Goal: Task Accomplishment & Management: Complete application form

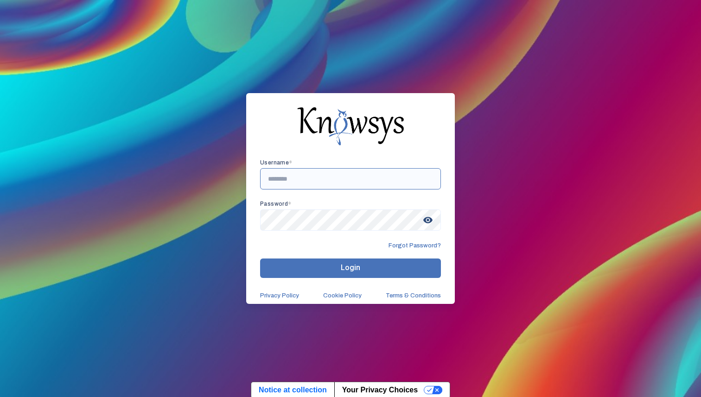
click at [275, 185] on input "text" at bounding box center [350, 178] width 181 height 21
type input "*"
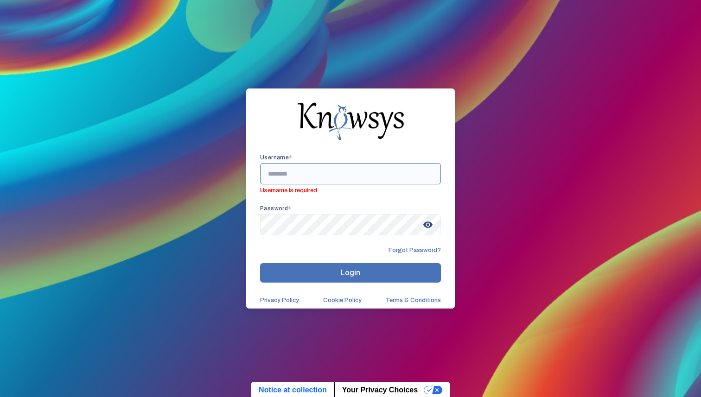
type input "*"
paste input "**********"
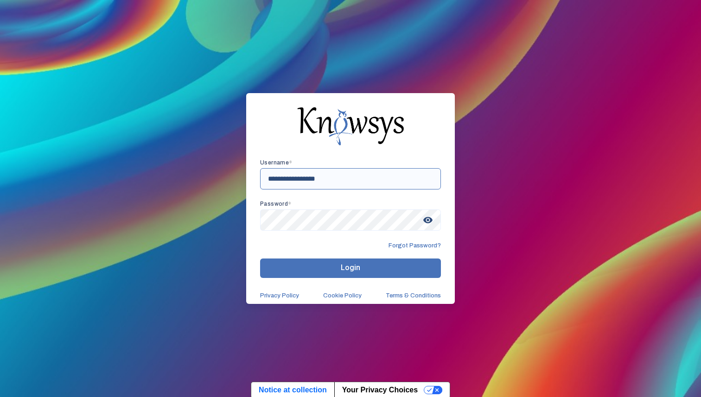
type input "**********"
click at [335, 261] on button "Login" at bounding box center [350, 268] width 181 height 19
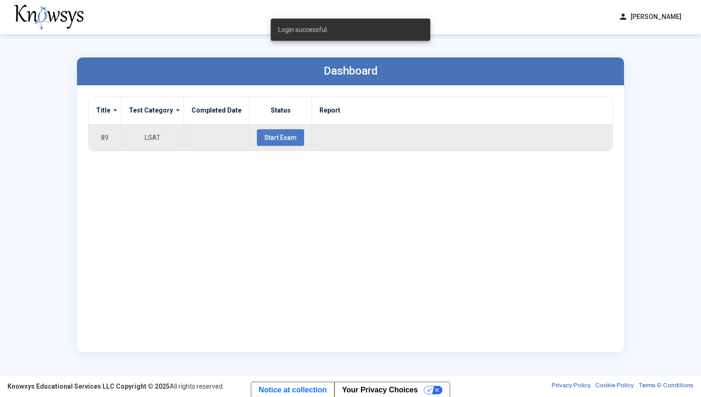
click at [275, 143] on button "Start Exam" at bounding box center [280, 137] width 47 height 17
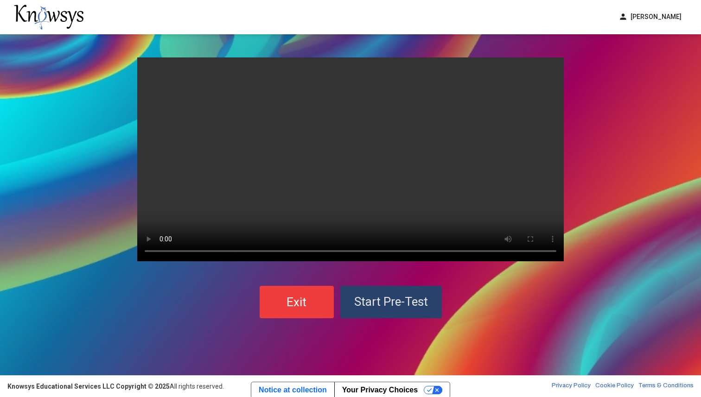
click at [373, 306] on span "Start Pre-Test" at bounding box center [391, 302] width 74 height 14
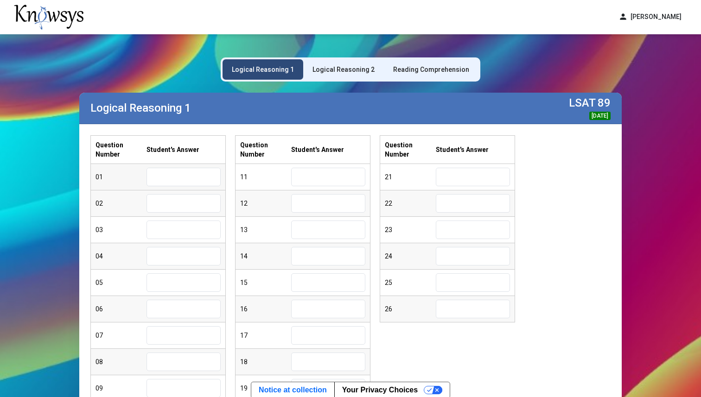
click at [177, 177] on input "text" at bounding box center [183, 177] width 74 height 19
type input "*"
click at [178, 203] on input "text" at bounding box center [183, 203] width 74 height 19
type input "*"
click at [157, 225] on input "text" at bounding box center [183, 230] width 74 height 19
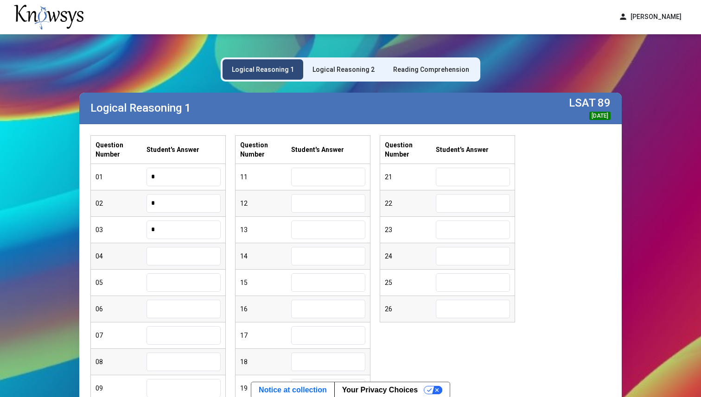
type input "*"
click at [165, 261] on input "text" at bounding box center [183, 256] width 74 height 19
type input "*"
click at [171, 283] on input "text" at bounding box center [183, 282] width 74 height 19
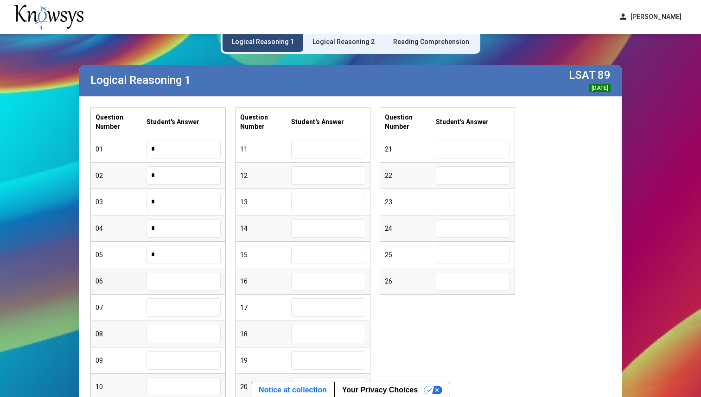
scroll to position [36, 0]
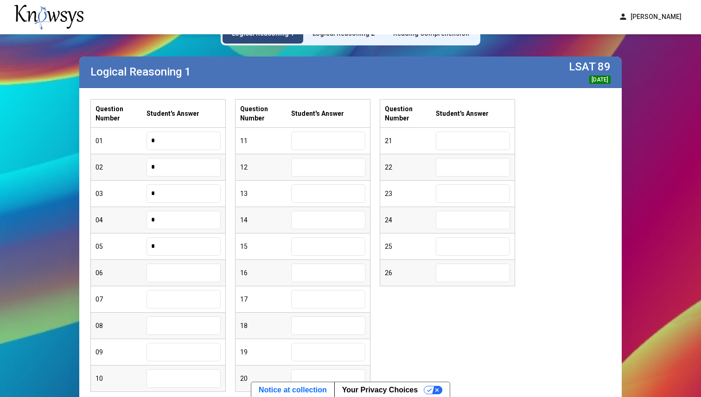
type input "*"
click at [184, 273] on input "text" at bounding box center [183, 273] width 74 height 19
type input "*"
click at [163, 302] on input "text" at bounding box center [183, 299] width 74 height 19
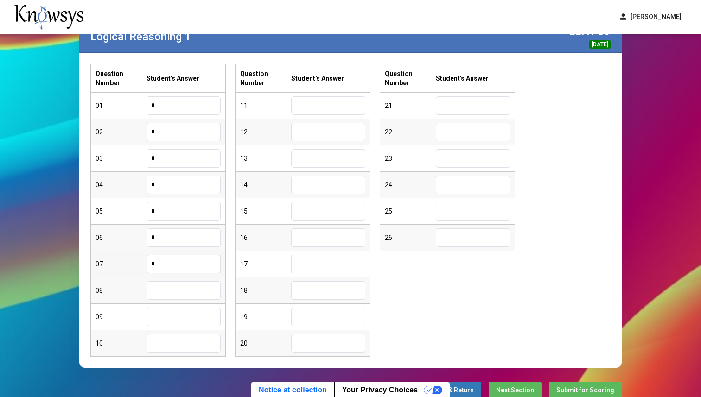
scroll to position [77, 0]
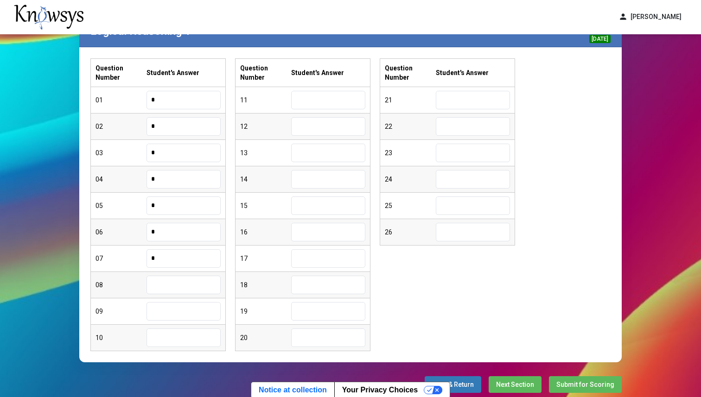
type input "*"
click at [165, 282] on input "text" at bounding box center [183, 285] width 74 height 19
type input "*"
click at [172, 313] on input "text" at bounding box center [183, 311] width 74 height 19
type input "*"
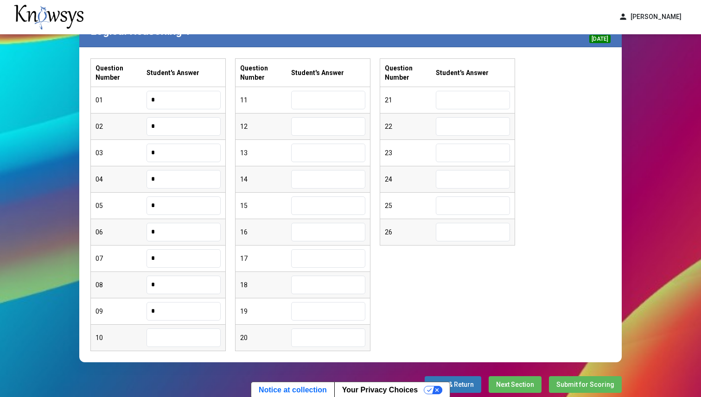
click at [171, 338] on input "text" at bounding box center [183, 338] width 74 height 19
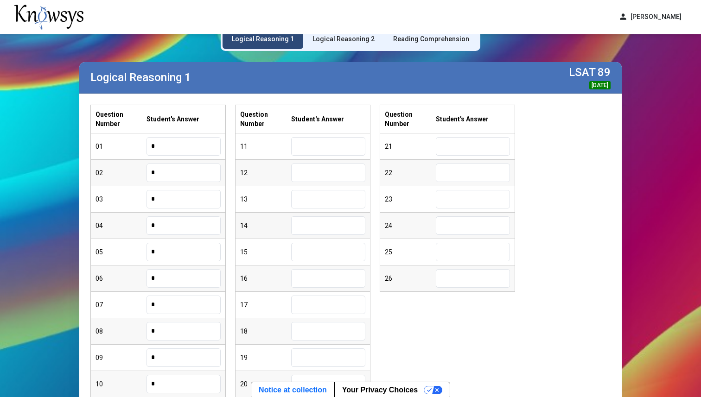
scroll to position [26, 0]
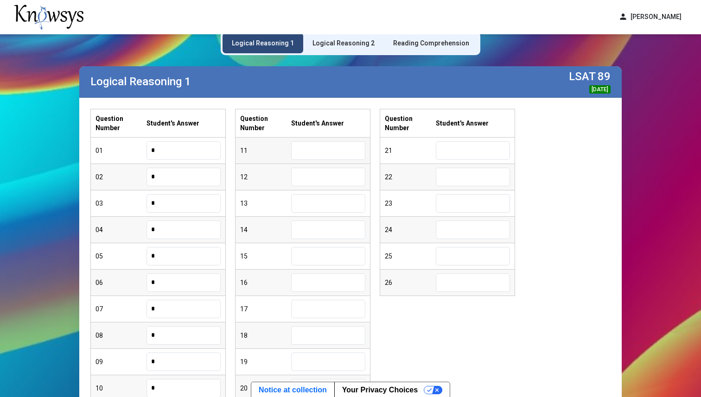
type input "*"
click at [314, 151] on input "text" at bounding box center [328, 150] width 74 height 19
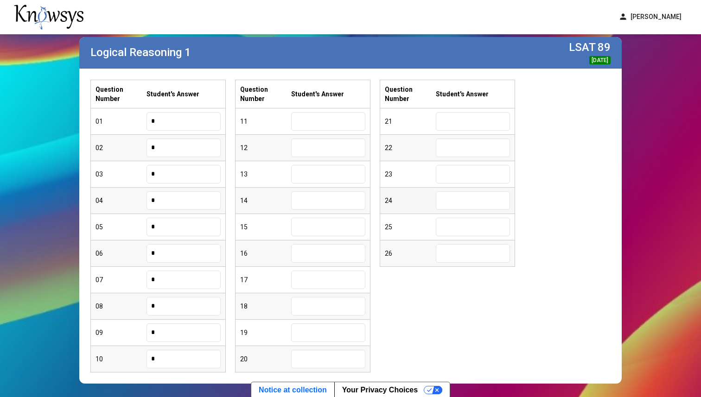
scroll to position [53, 0]
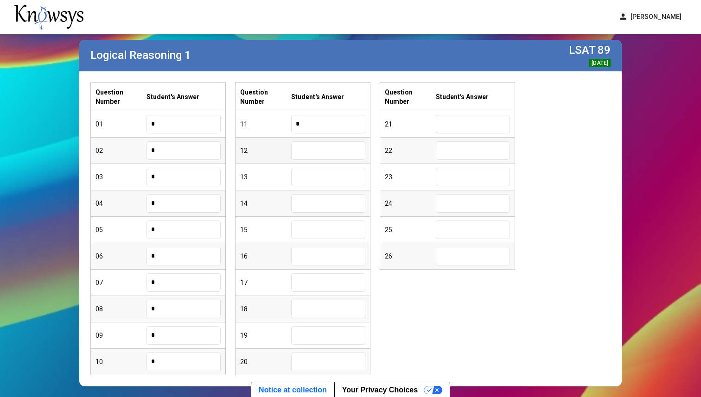
type input "*"
click at [328, 149] on input "text" at bounding box center [328, 150] width 74 height 19
type input "*"
click at [344, 185] on input "text" at bounding box center [328, 177] width 74 height 19
type input "*"
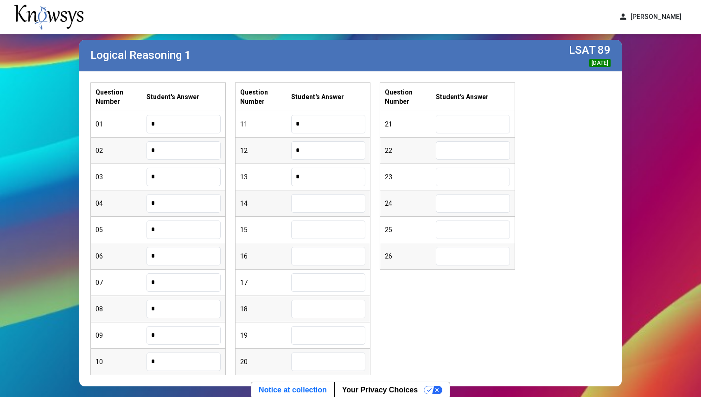
click at [318, 203] on input "text" at bounding box center [328, 203] width 74 height 19
type input "*"
click at [315, 229] on input "text" at bounding box center [328, 230] width 74 height 19
type input "*"
click at [318, 256] on input "text" at bounding box center [328, 256] width 74 height 19
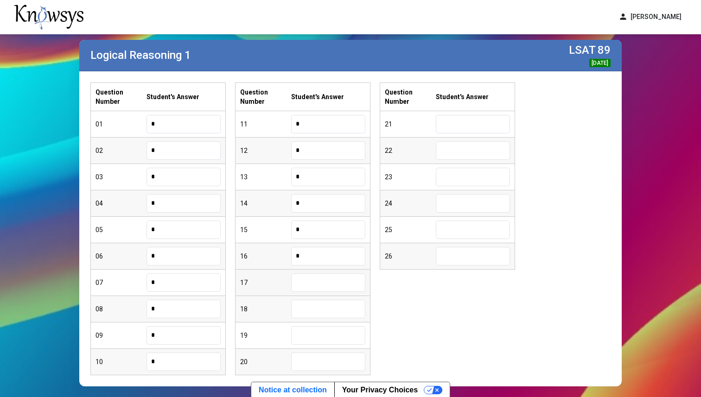
type input "*"
click at [318, 283] on input "text" at bounding box center [328, 282] width 74 height 19
type input "*"
click at [314, 307] on input "text" at bounding box center [328, 309] width 74 height 19
type input "*"
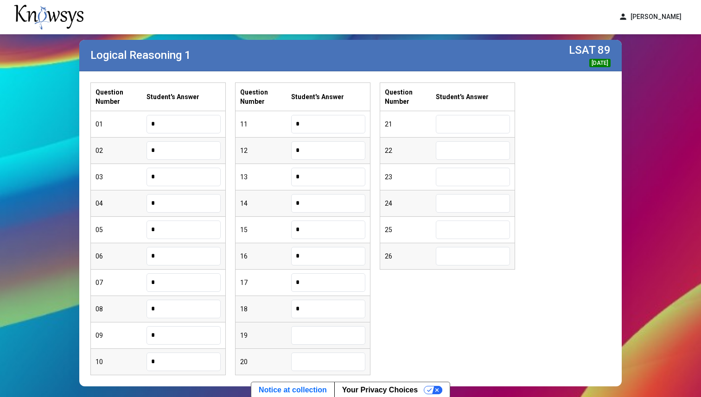
click at [323, 338] on input "text" at bounding box center [328, 335] width 74 height 19
type input "*"
click at [319, 359] on input "text" at bounding box center [328, 362] width 74 height 19
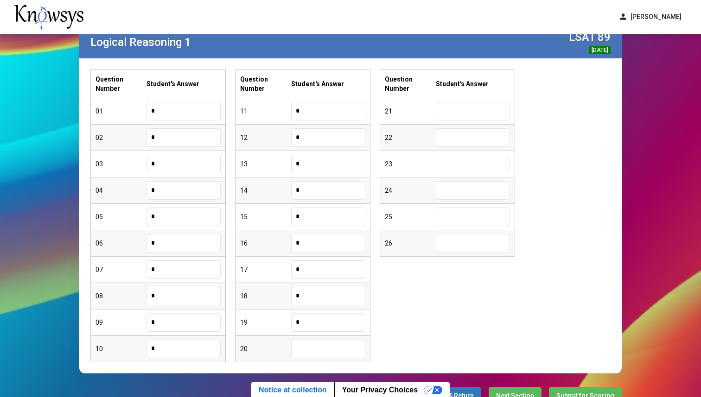
scroll to position [66, 0]
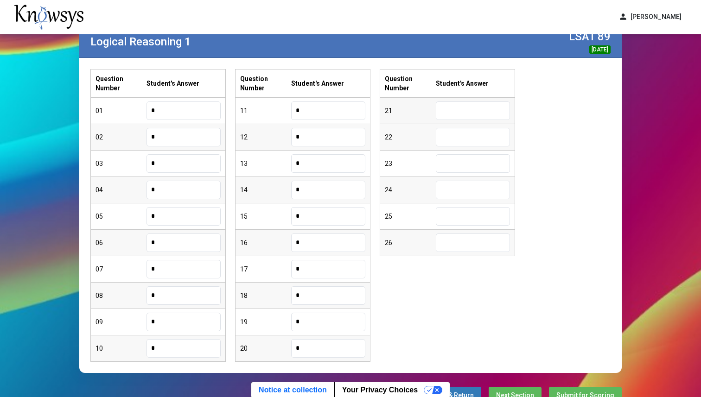
type input "*"
click at [457, 114] on input "text" at bounding box center [473, 110] width 74 height 19
type input "*"
click at [470, 142] on input "text" at bounding box center [473, 137] width 74 height 19
type input "*"
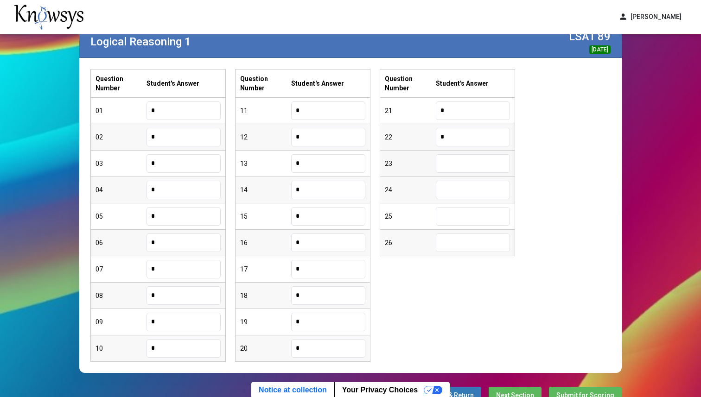
click at [474, 167] on input "text" at bounding box center [473, 163] width 74 height 19
type input "*"
click at [473, 188] on input "text" at bounding box center [473, 190] width 74 height 19
type input "*"
click at [463, 221] on input "text" at bounding box center [473, 216] width 74 height 19
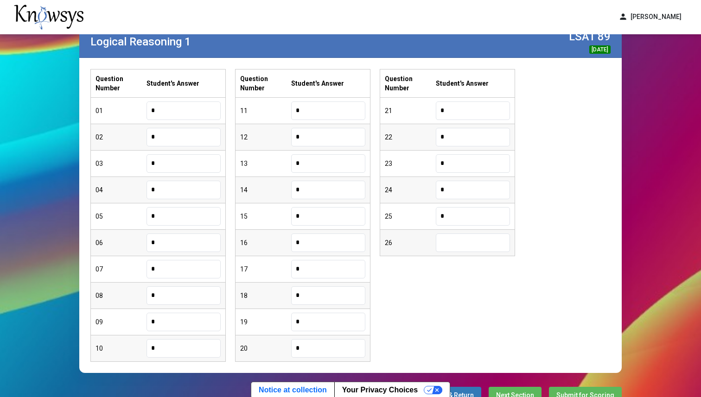
type input "*"
click at [472, 243] on input "text" at bounding box center [473, 243] width 74 height 19
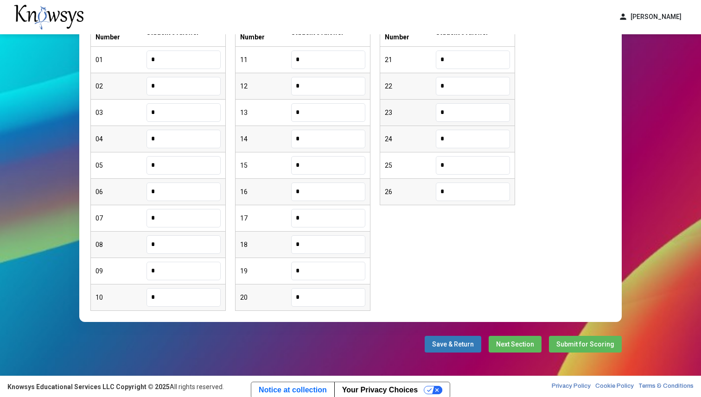
scroll to position [117, 0]
type input "*"
click at [509, 348] on button "Next Section" at bounding box center [514, 344] width 53 height 17
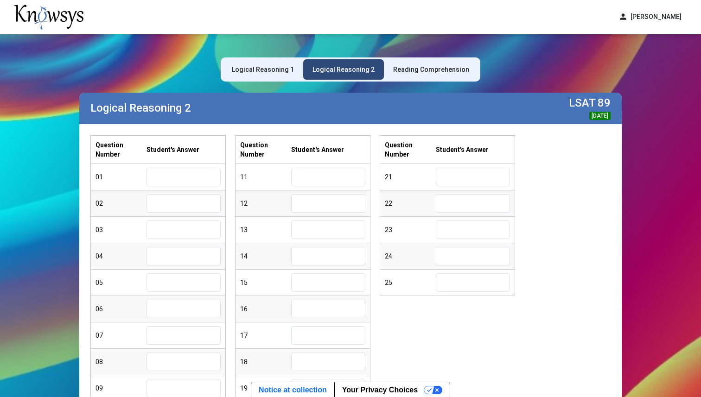
click at [421, 71] on div "Reading Comprehension" at bounding box center [431, 69] width 76 height 9
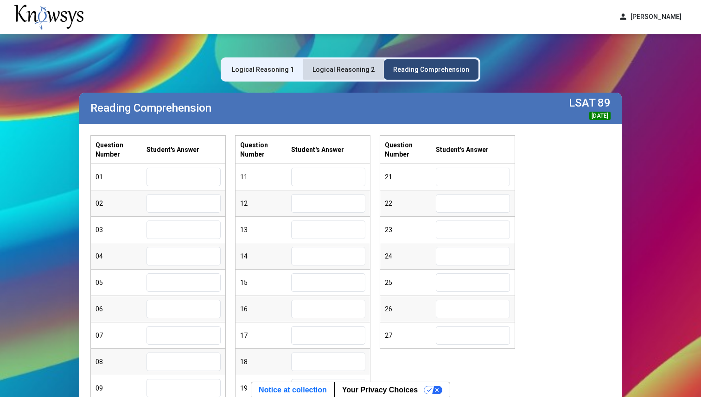
click at [359, 67] on div "Logical Reasoning 2" at bounding box center [343, 69] width 62 height 9
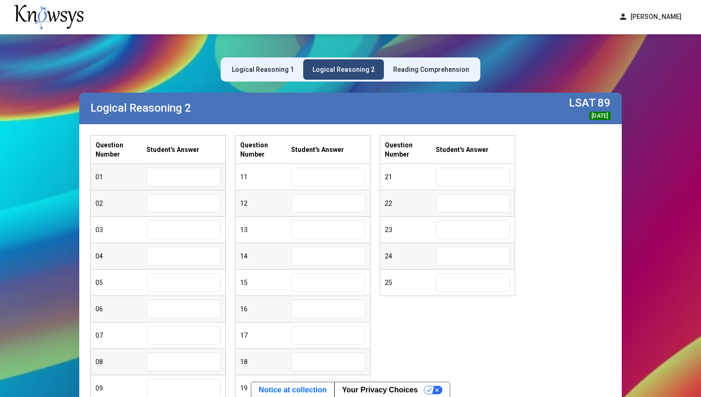
click at [185, 175] on input "text" at bounding box center [183, 177] width 74 height 19
type input "*"
click at [182, 204] on input "text" at bounding box center [183, 203] width 74 height 19
type input "*"
click at [171, 230] on input "text" at bounding box center [183, 230] width 74 height 19
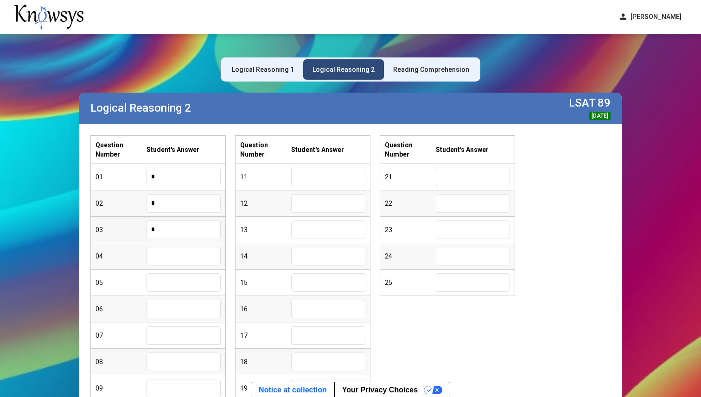
type input "*"
click at [165, 260] on input "text" at bounding box center [183, 256] width 74 height 19
type input "*"
click at [193, 279] on input "text" at bounding box center [183, 282] width 74 height 19
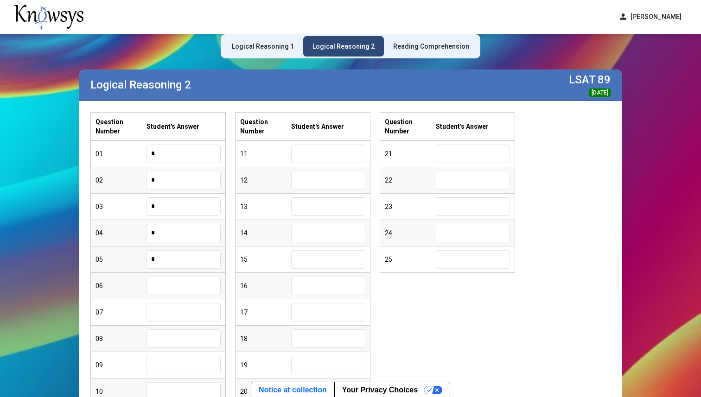
scroll to position [29, 0]
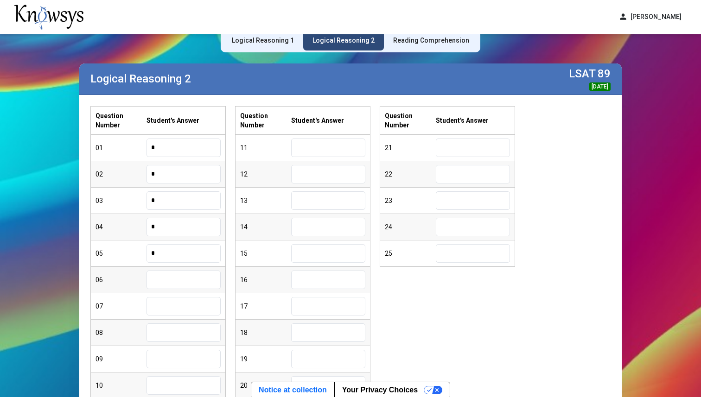
type input "*"
click at [197, 277] on input "text" at bounding box center [183, 280] width 74 height 19
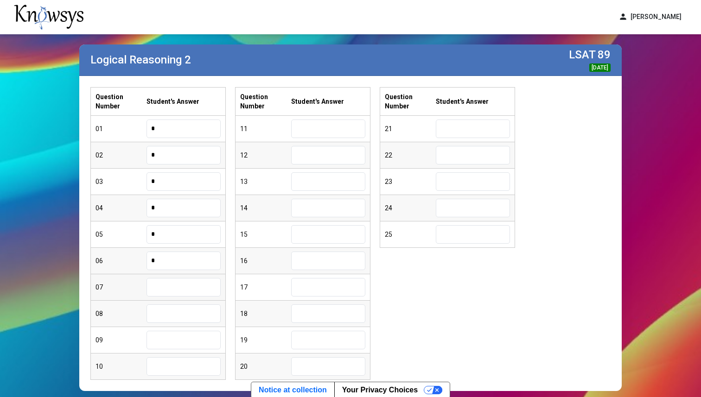
type input "*"
click at [152, 293] on input "text" at bounding box center [183, 287] width 74 height 19
type input "*"
click at [166, 316] on input "text" at bounding box center [183, 313] width 74 height 19
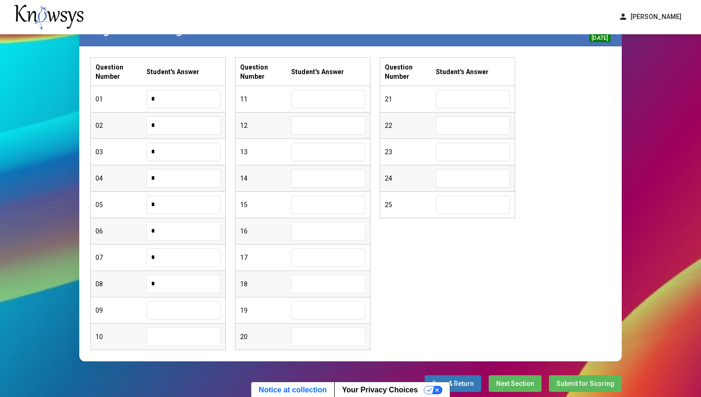
scroll to position [82, 0]
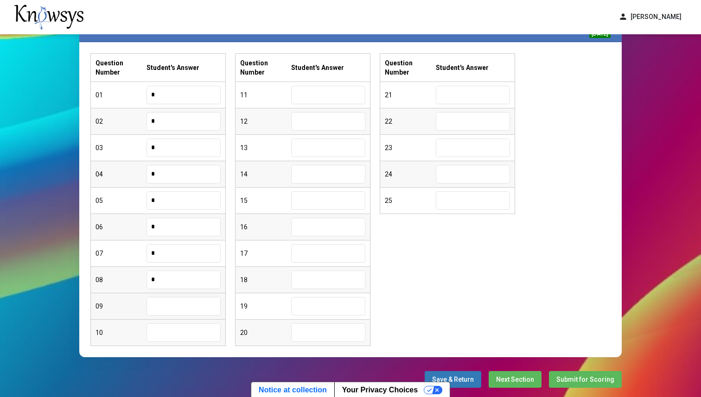
type input "*"
click at [169, 302] on input "text" at bounding box center [183, 306] width 74 height 19
type input "*"
click at [311, 97] on input "text" at bounding box center [328, 95] width 74 height 19
click at [175, 329] on input "text" at bounding box center [183, 332] width 74 height 19
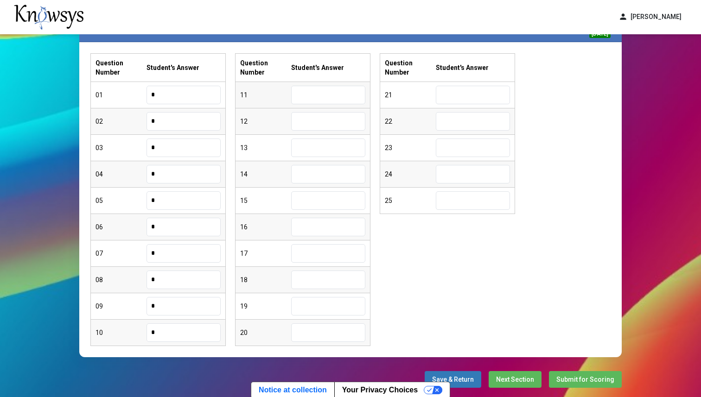
type input "*"
click at [330, 96] on input "text" at bounding box center [328, 95] width 74 height 19
type input "*"
click at [320, 128] on input "text" at bounding box center [328, 121] width 74 height 19
type input "*"
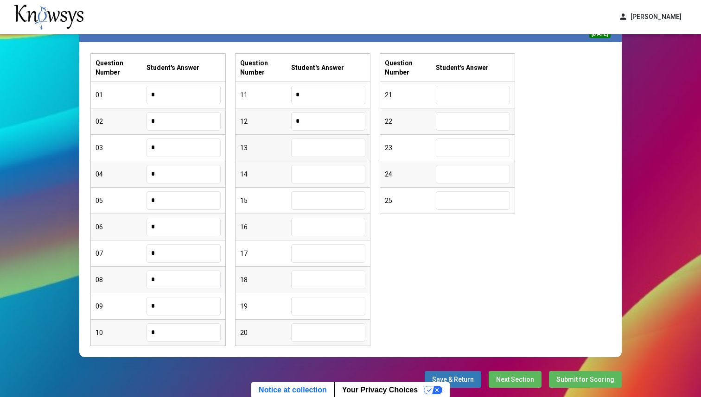
click at [319, 150] on input "text" at bounding box center [328, 148] width 74 height 19
type input "*"
click at [317, 166] on input "text" at bounding box center [328, 174] width 74 height 19
type input "*"
click at [311, 195] on input "text" at bounding box center [328, 200] width 74 height 19
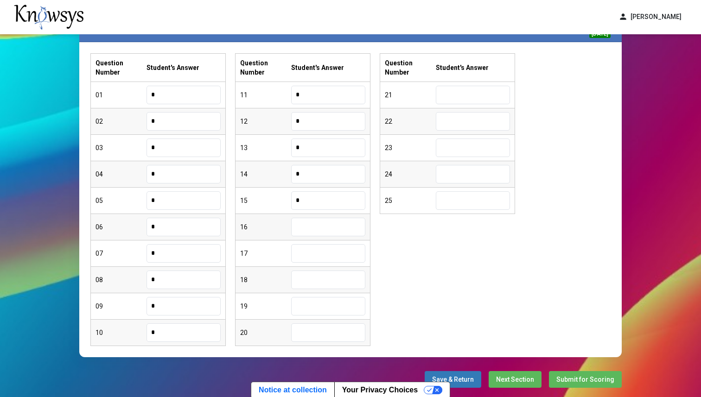
type input "*"
click at [314, 230] on input "text" at bounding box center [328, 227] width 74 height 19
type input "*"
click at [316, 258] on input "text" at bounding box center [328, 253] width 74 height 19
type input "*"
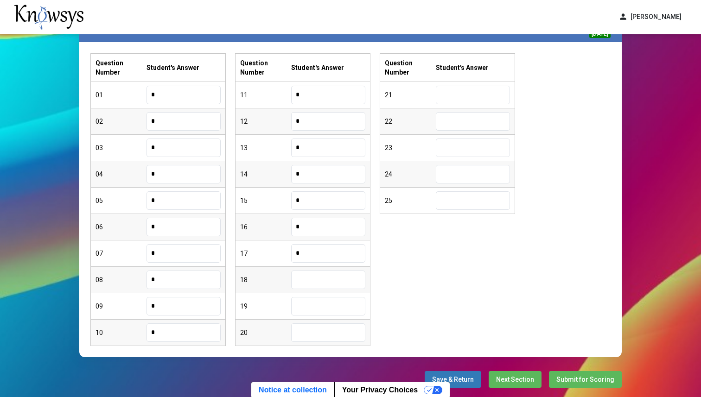
click at [322, 282] on input "text" at bounding box center [328, 280] width 74 height 19
type input "*"
click at [320, 308] on input "text" at bounding box center [328, 306] width 74 height 19
type input "*"
click at [339, 332] on input "text" at bounding box center [328, 332] width 74 height 19
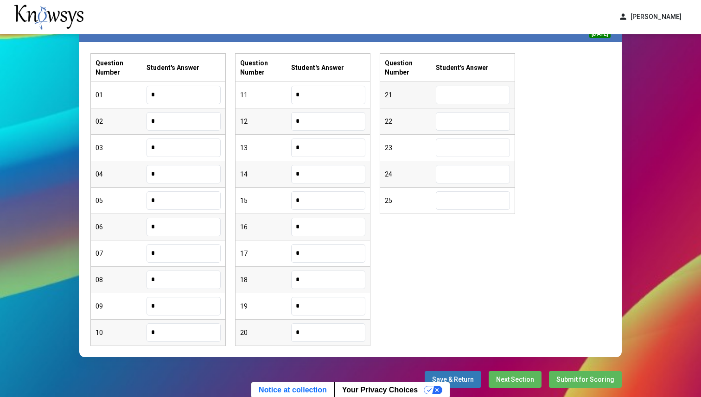
type input "*"
click at [470, 97] on input "text" at bounding box center [473, 95] width 74 height 19
type input "*"
click at [478, 124] on input "text" at bounding box center [473, 121] width 74 height 19
type input "*"
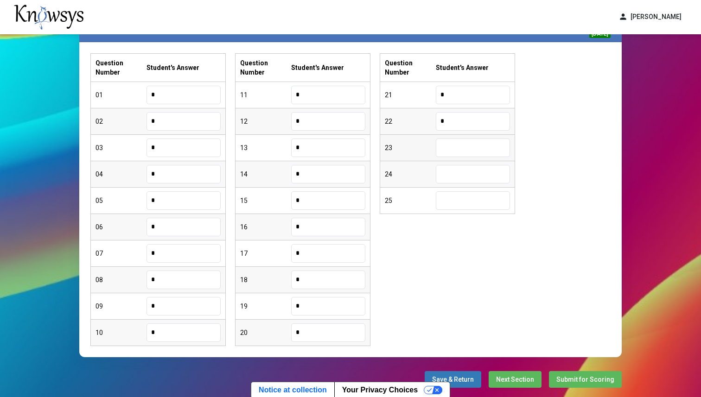
click at [475, 147] on input "text" at bounding box center [473, 148] width 74 height 19
type input "*"
click at [467, 181] on input "text" at bounding box center [473, 174] width 74 height 19
type input "*"
click at [469, 197] on input "text" at bounding box center [473, 200] width 74 height 19
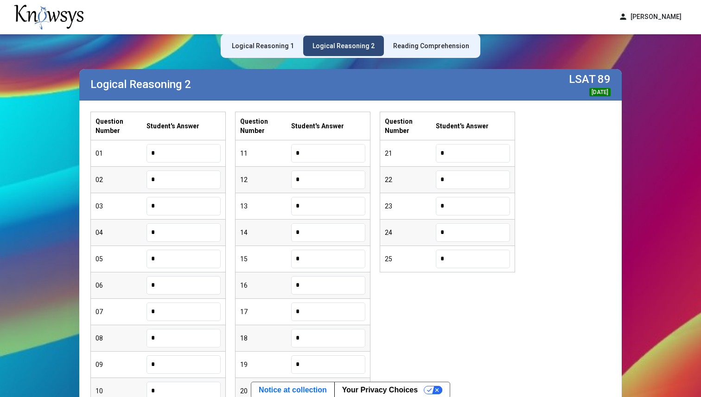
scroll to position [0, 0]
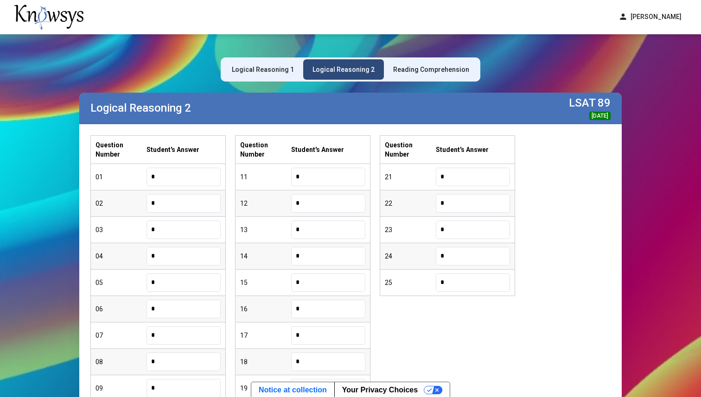
type input "*"
click at [432, 78] on div "Reading Comprehension" at bounding box center [431, 69] width 95 height 20
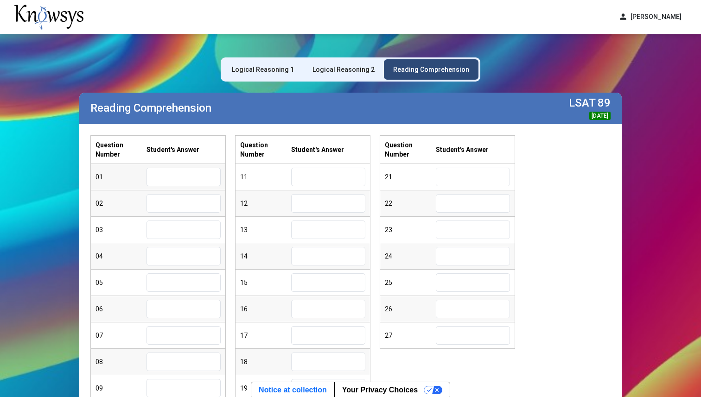
click at [197, 183] on input "text" at bounding box center [183, 177] width 74 height 19
type input "*"
click at [192, 200] on input "text" at bounding box center [183, 203] width 74 height 19
type input "*"
click at [166, 228] on input "text" at bounding box center [183, 230] width 74 height 19
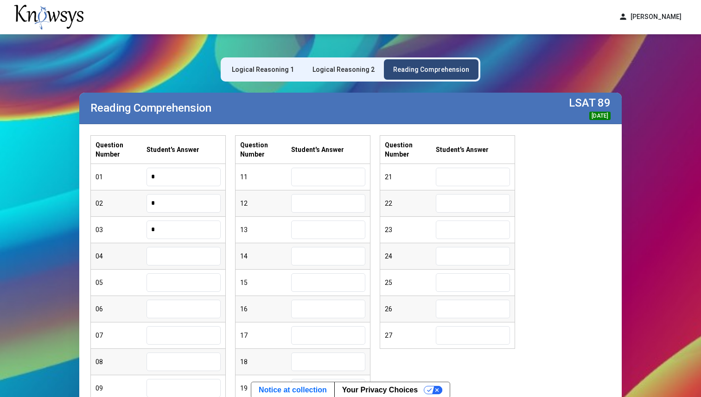
type input "*"
click at [184, 254] on input "text" at bounding box center [183, 256] width 74 height 19
type input "*"
click at [198, 285] on input "text" at bounding box center [183, 282] width 74 height 19
type input "*"
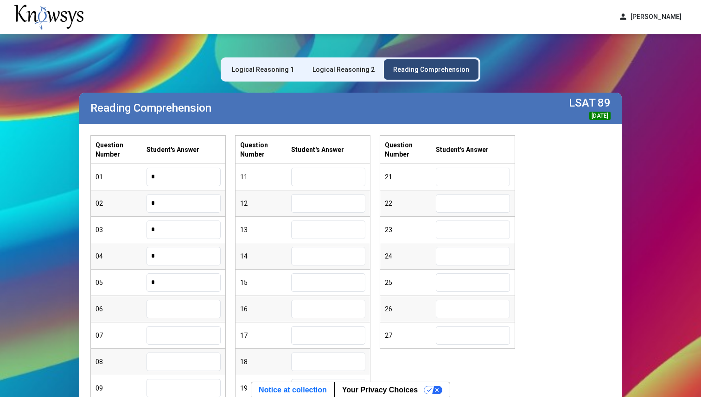
click at [177, 315] on input "text" at bounding box center [183, 309] width 74 height 19
type input "*"
click at [178, 339] on input "text" at bounding box center [183, 335] width 74 height 19
type input "*"
click at [174, 362] on input "text" at bounding box center [183, 362] width 74 height 19
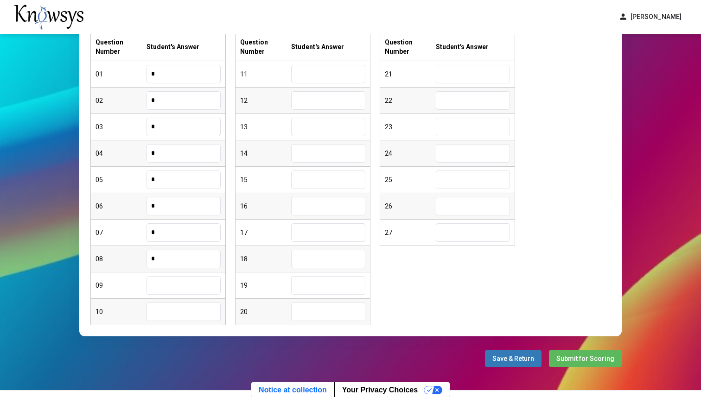
scroll to position [107, 0]
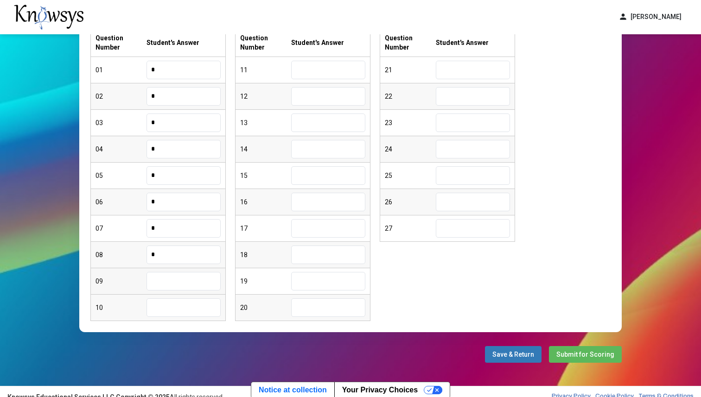
type input "*"
click at [190, 281] on input "text" at bounding box center [183, 281] width 74 height 19
type input "*"
click at [168, 312] on input "text" at bounding box center [183, 307] width 74 height 19
type input "*"
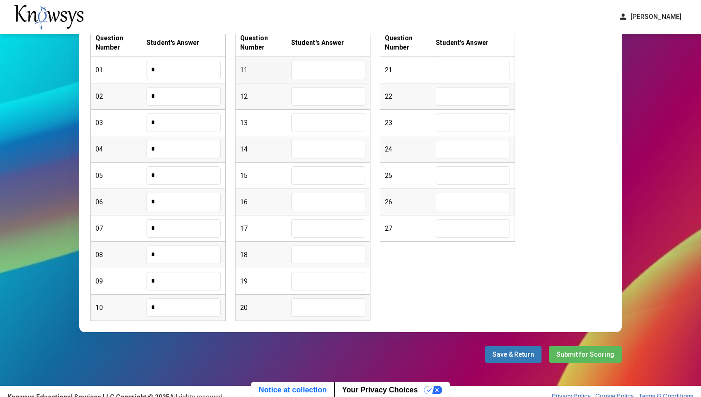
click at [328, 68] on input "text" at bounding box center [328, 70] width 74 height 19
type input "*"
click at [330, 98] on input "text" at bounding box center [328, 96] width 74 height 19
type input "*"
click at [317, 125] on input "text" at bounding box center [328, 123] width 74 height 19
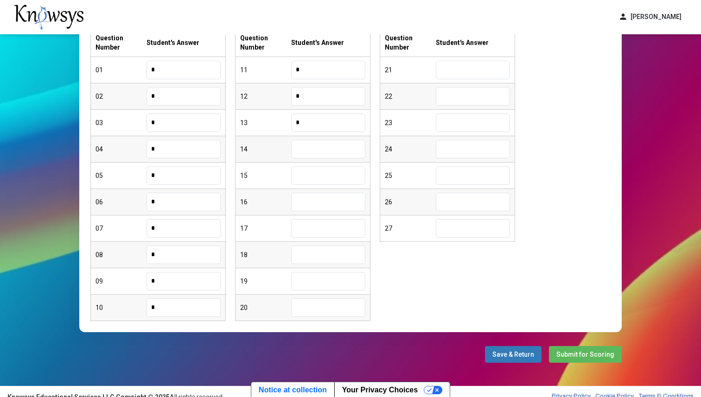
type input "*"
click at [323, 152] on input "text" at bounding box center [328, 149] width 74 height 19
type input "*"
click at [324, 171] on input "text" at bounding box center [328, 175] width 74 height 19
type input "*"
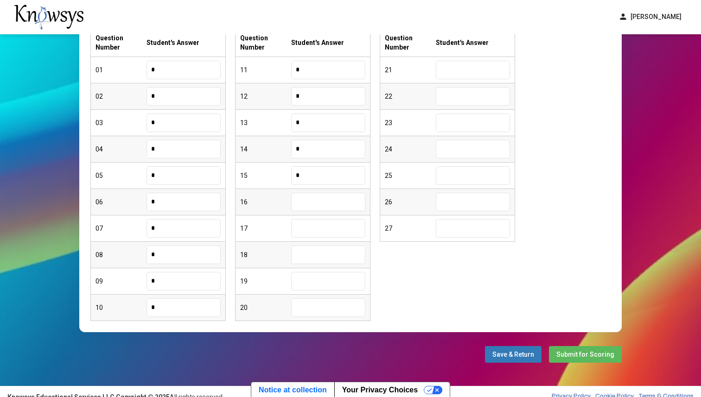
click at [318, 204] on input "text" at bounding box center [328, 202] width 74 height 19
type input "*"
click at [326, 228] on input "text" at bounding box center [328, 228] width 74 height 19
type input "*"
click at [327, 256] on input "text" at bounding box center [328, 255] width 74 height 19
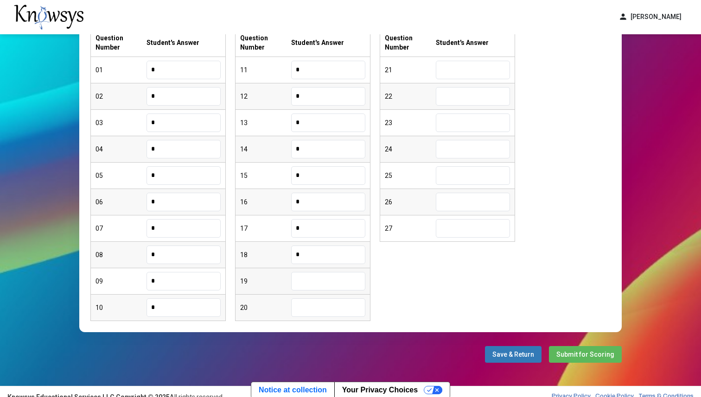
type input "*"
click at [327, 276] on input "text" at bounding box center [328, 281] width 74 height 19
type input "*"
click at [328, 309] on input "text" at bounding box center [328, 307] width 74 height 19
type input "*"
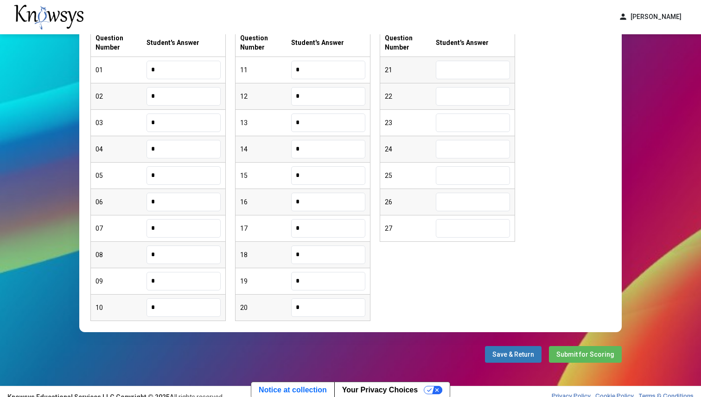
click at [452, 70] on input "text" at bounding box center [473, 70] width 74 height 19
type input "*"
click at [469, 100] on input "text" at bounding box center [473, 96] width 74 height 19
type input "*"
click at [465, 128] on input "text" at bounding box center [473, 123] width 74 height 19
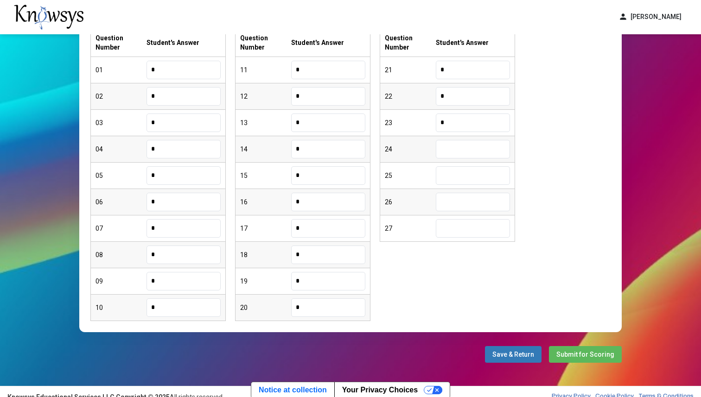
type input "*"
click at [465, 147] on input "text" at bounding box center [473, 149] width 74 height 19
type input "*"
click at [474, 177] on input "text" at bounding box center [473, 175] width 74 height 19
type input "*"
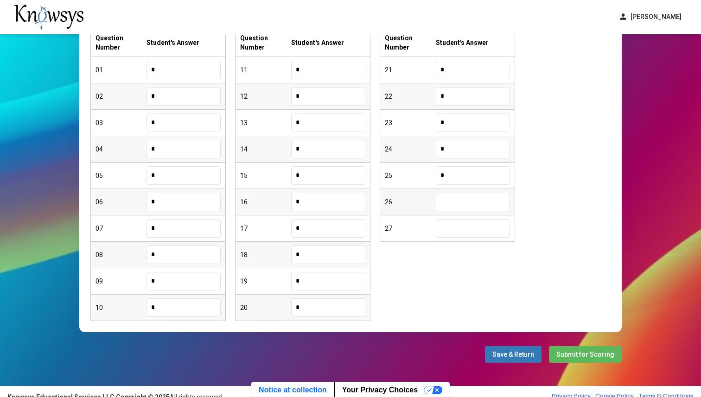
click at [462, 207] on input "text" at bounding box center [473, 202] width 74 height 19
type input "*"
click at [482, 228] on input "text" at bounding box center [473, 228] width 74 height 19
type input "*"
click at [594, 353] on span "Submit for Scoring" at bounding box center [585, 354] width 58 height 7
